Goal: Navigation & Orientation: Find specific page/section

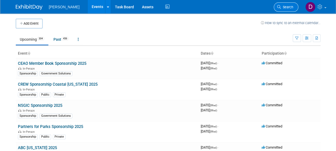
click at [283, 5] on span "Search" at bounding box center [287, 7] width 12 height 4
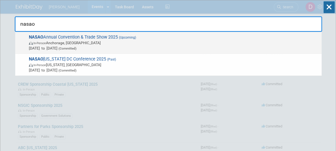
type input "nasao"
click at [119, 41] on span "In-Person Anchorage, [GEOGRAPHIC_DATA]" at bounding box center [174, 42] width 290 height 5
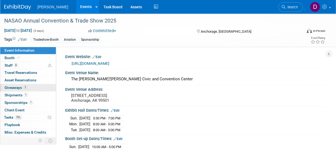
click at [22, 89] on span "Giveaways 1" at bounding box center [16, 87] width 23 height 4
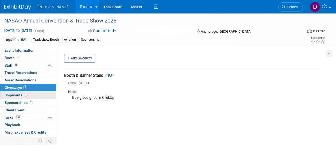
click at [22, 93] on span "Shipments 1" at bounding box center [16, 95] width 23 height 4
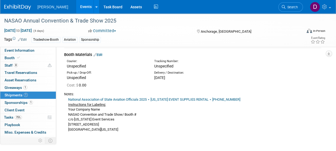
scroll to position [21, 0]
click at [25, 60] on link "Booth" at bounding box center [28, 57] width 56 height 7
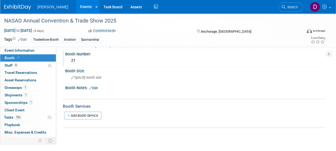
scroll to position [27, 0]
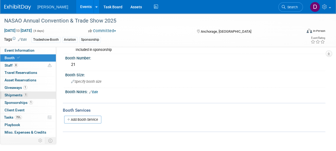
click at [34, 94] on link "1 Shipments 1" at bounding box center [28, 94] width 56 height 7
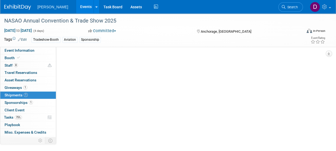
scroll to position [0, 0]
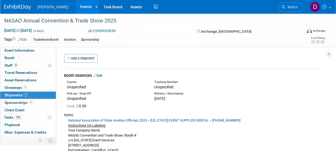
click at [83, 105] on span "Cost: $ 0.00" at bounding box center [78, 106] width 22 height 4
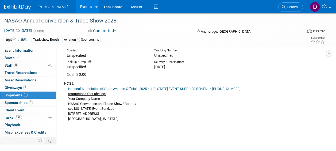
scroll to position [34, 0]
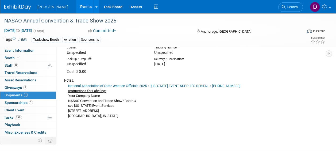
click at [128, 113] on div "National Association of State Aviation Officials 2025 ⋆ ALASKA EVENT SUPPLIES R…" at bounding box center [192, 100] width 257 height 35
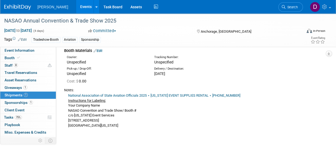
scroll to position [23, 0]
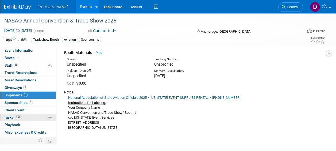
click at [34, 115] on link "75% Tasks 75%" at bounding box center [28, 117] width 56 height 7
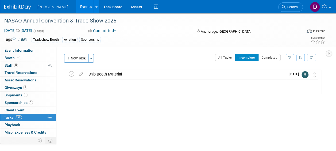
scroll to position [2, 0]
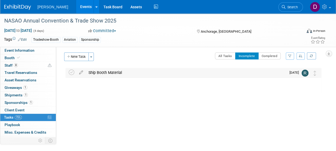
click at [126, 75] on div "Ship Booth Material" at bounding box center [186, 72] width 201 height 9
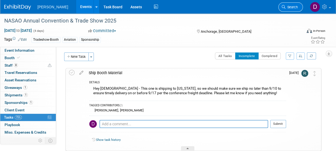
click at [291, 6] on span "Search" at bounding box center [292, 7] width 12 height 4
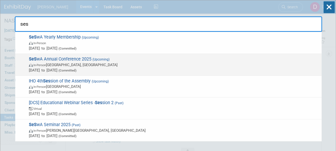
type input "ses"
click at [101, 58] on span "(Upcoming)" at bounding box center [100, 59] width 18 height 4
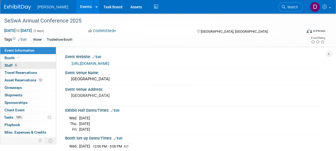
click at [18, 68] on link "6 Staff 6" at bounding box center [28, 65] width 56 height 7
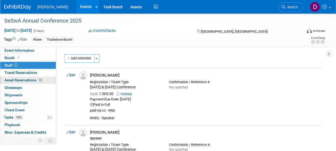
click at [28, 81] on span "Asset Reservations 12" at bounding box center [24, 80] width 39 height 4
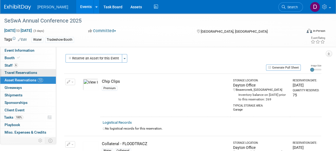
click at [27, 73] on span "Travel Reservations 0" at bounding box center [21, 72] width 33 height 4
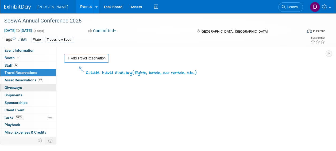
click at [29, 90] on link "0 Giveaways 0" at bounding box center [28, 87] width 56 height 7
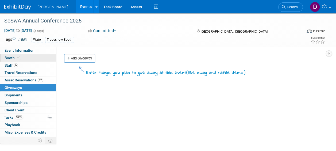
click at [20, 58] on link "Booth" at bounding box center [28, 57] width 56 height 7
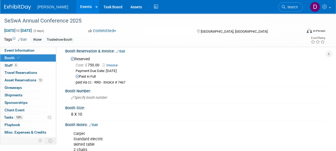
scroll to position [5, 0]
click at [113, 65] on link "Invoice" at bounding box center [111, 66] width 18 height 4
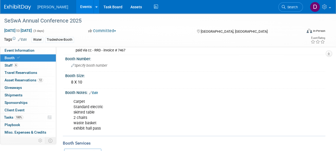
scroll to position [43, 0]
